Goal: Understand site structure: Understand site structure

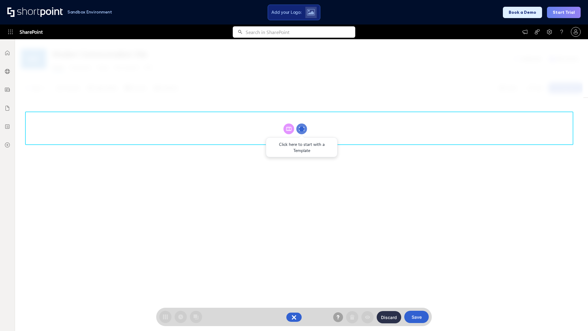
click at [302, 129] on circle at bounding box center [301, 128] width 11 height 11
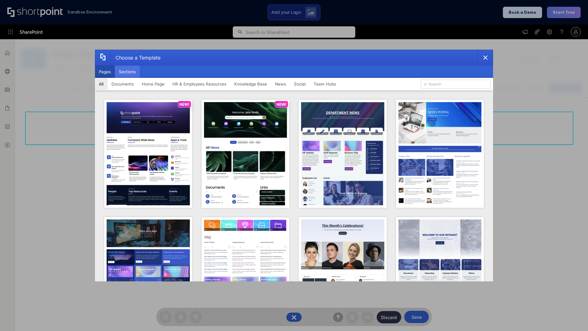
click at [127, 72] on button "Sections" at bounding box center [127, 72] width 25 height 12
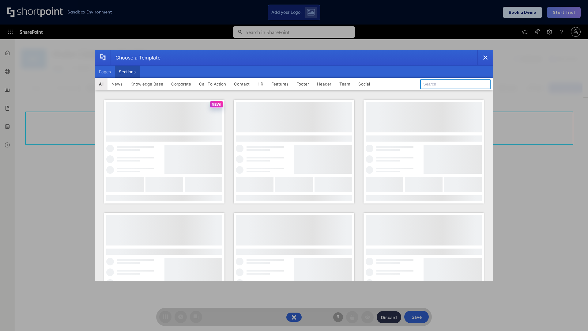
type input "Header 5"
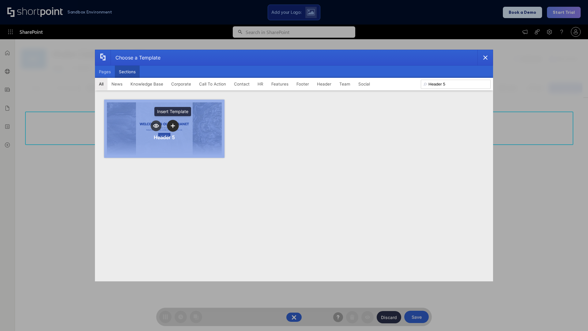
click at [173, 126] on icon "template selector" at bounding box center [173, 125] width 4 height 4
